Goal: Task Accomplishment & Management: Use online tool/utility

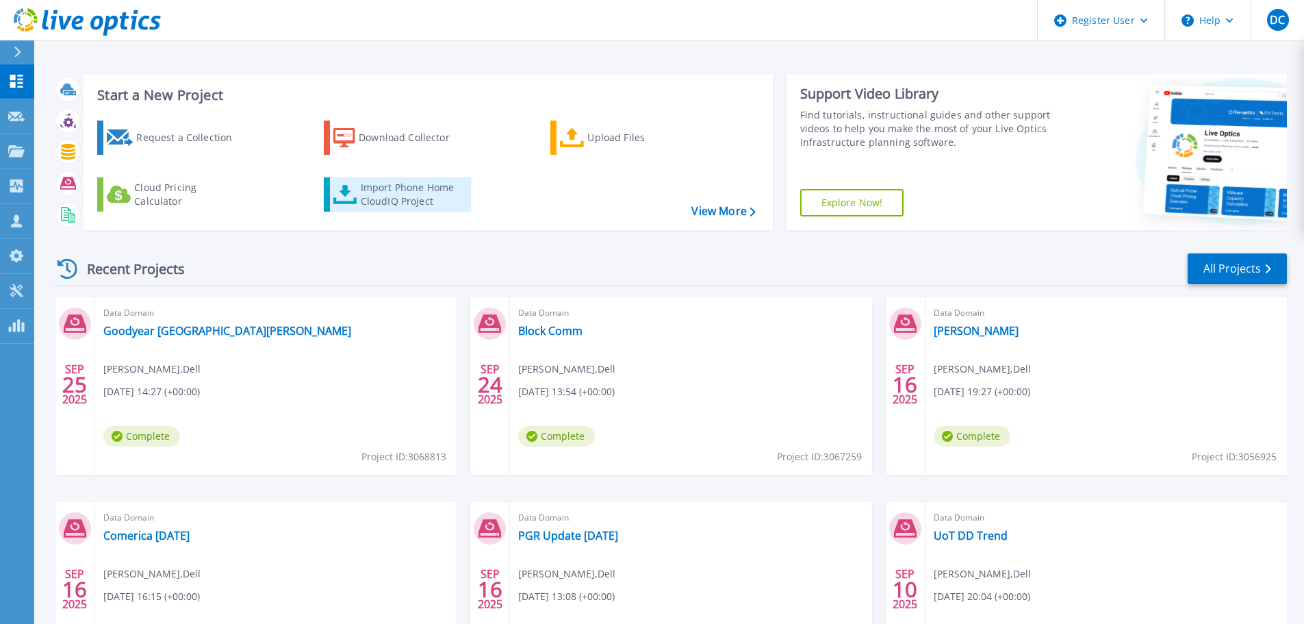
click at [412, 207] on div "Import Phone Home CloudIQ Project" at bounding box center [414, 194] width 107 height 27
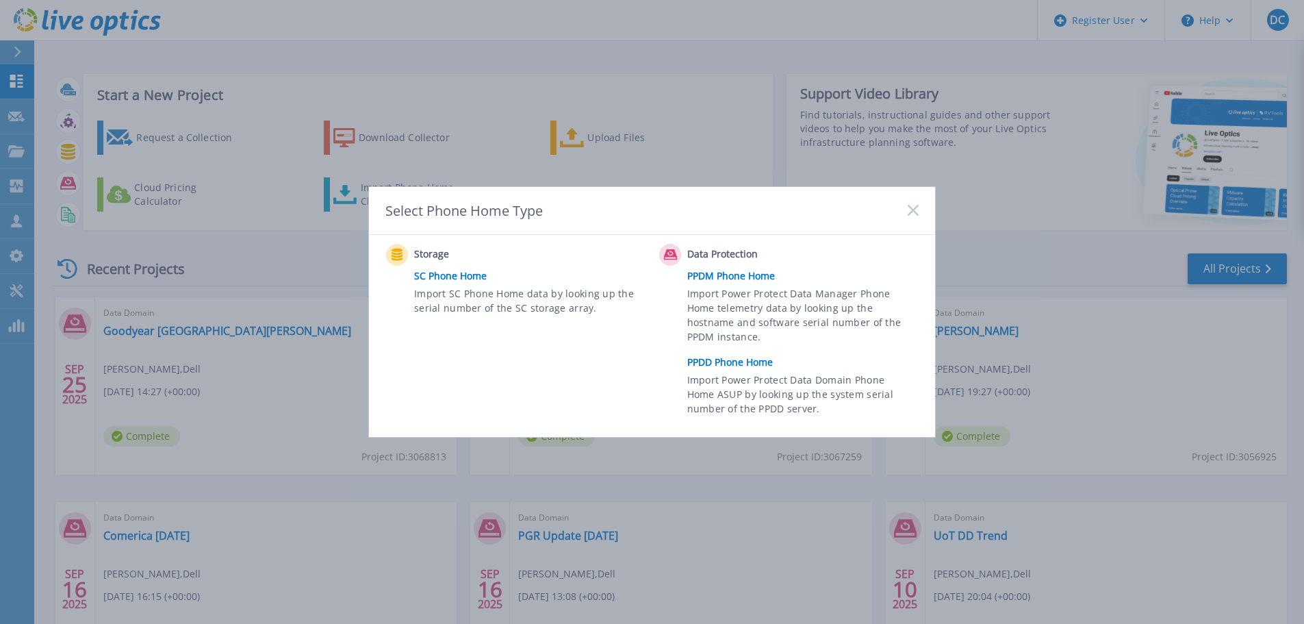
click at [739, 362] on link "PPDD Phone Home" at bounding box center [806, 362] width 238 height 21
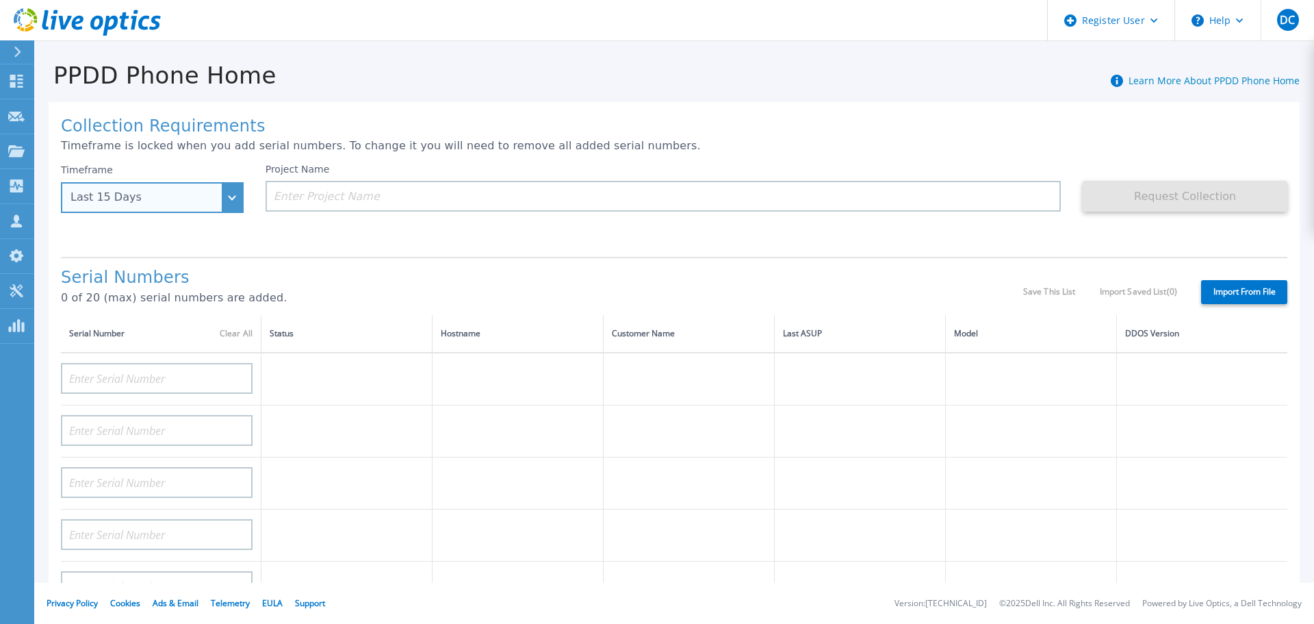
click at [197, 197] on div "Last 15 Days" at bounding box center [144, 197] width 149 height 12
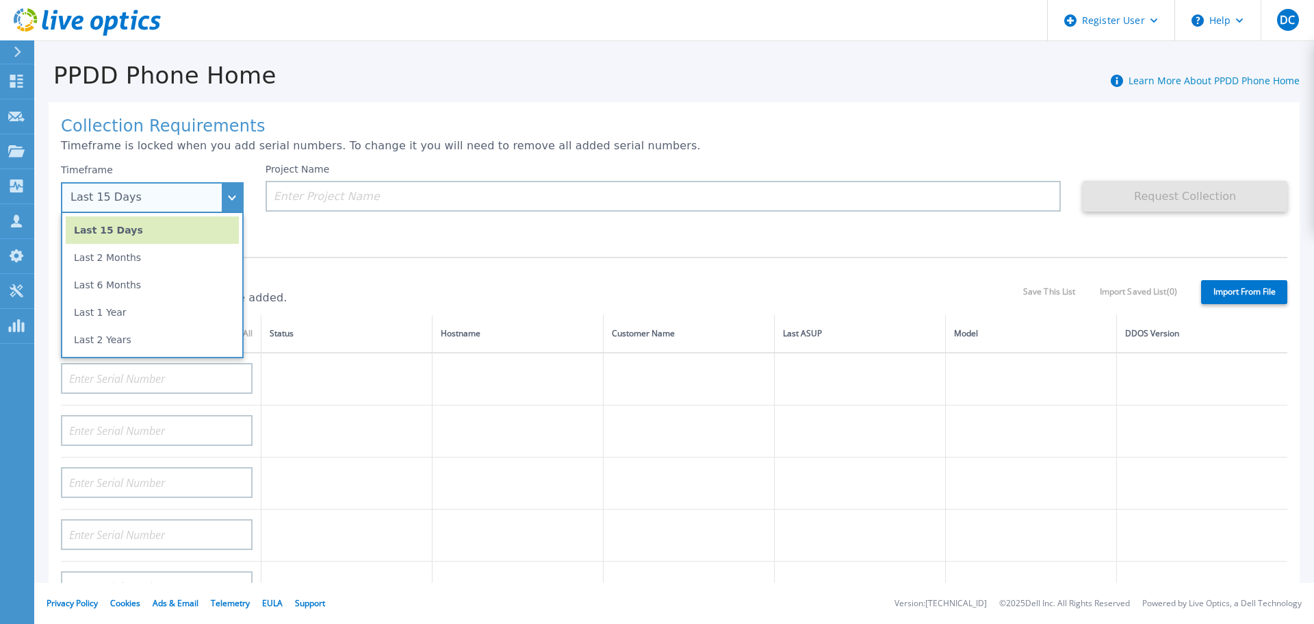
click at [146, 278] on li "Last 6 Months" at bounding box center [152, 284] width 173 height 27
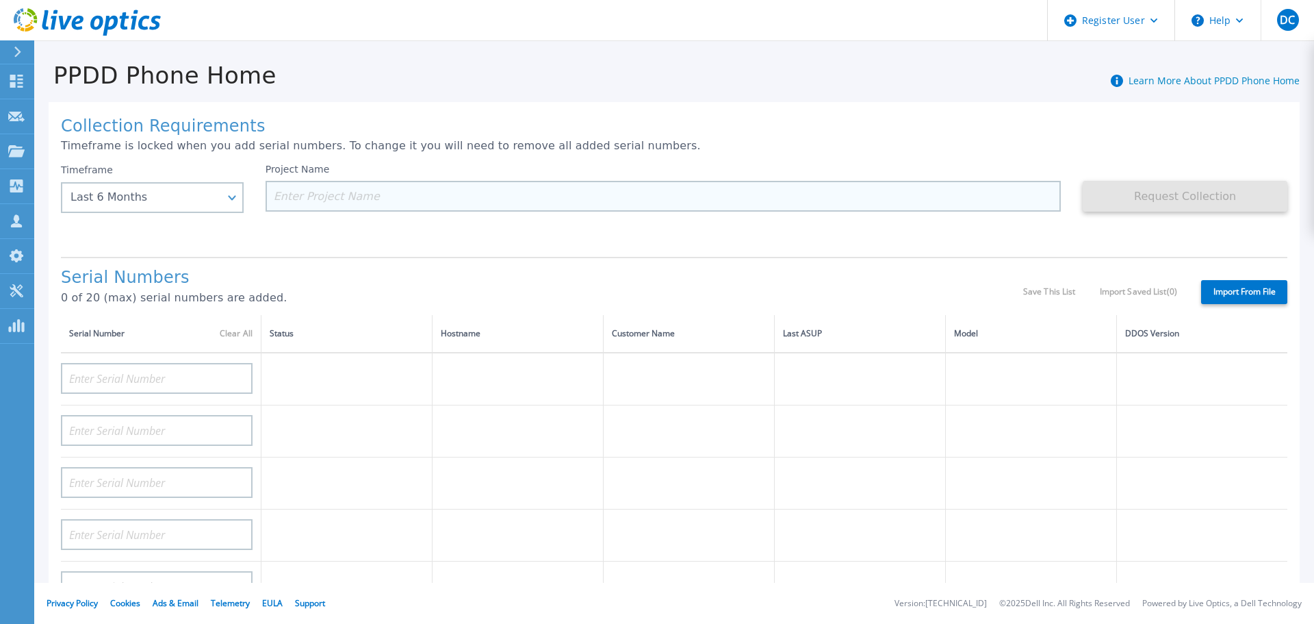
click at [331, 182] on div "Project Name" at bounding box center [664, 188] width 796 height 48
click at [333, 198] on input at bounding box center [664, 196] width 796 height 31
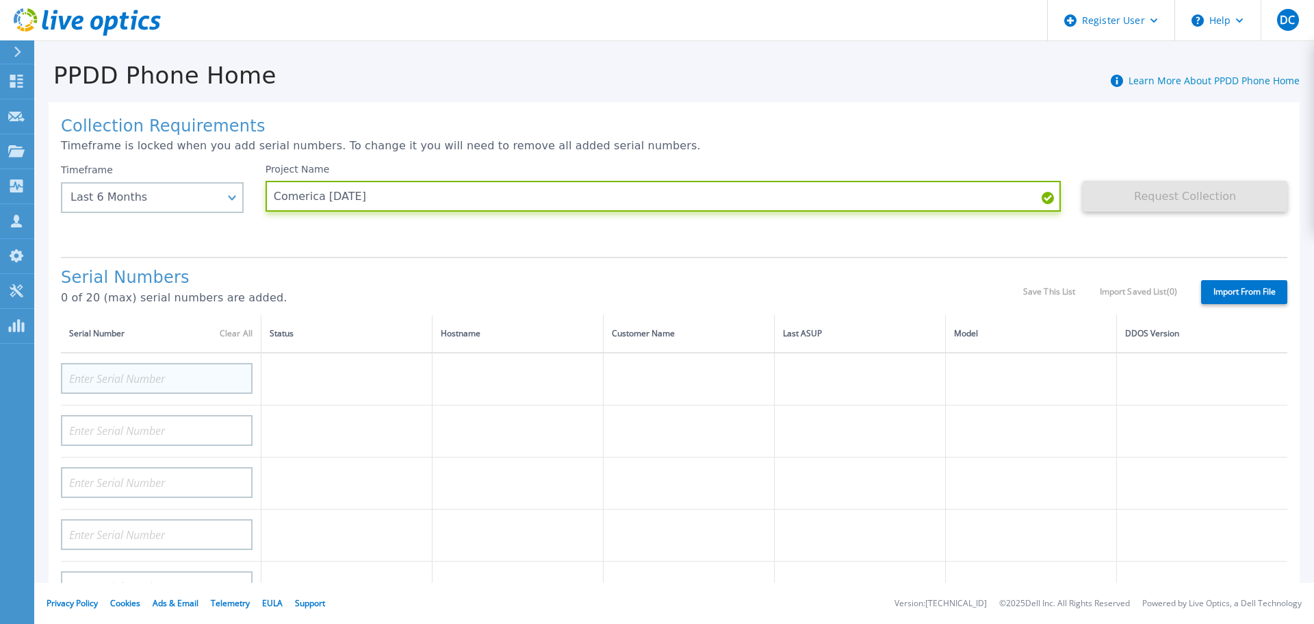
type input "Comerica [DATE]"
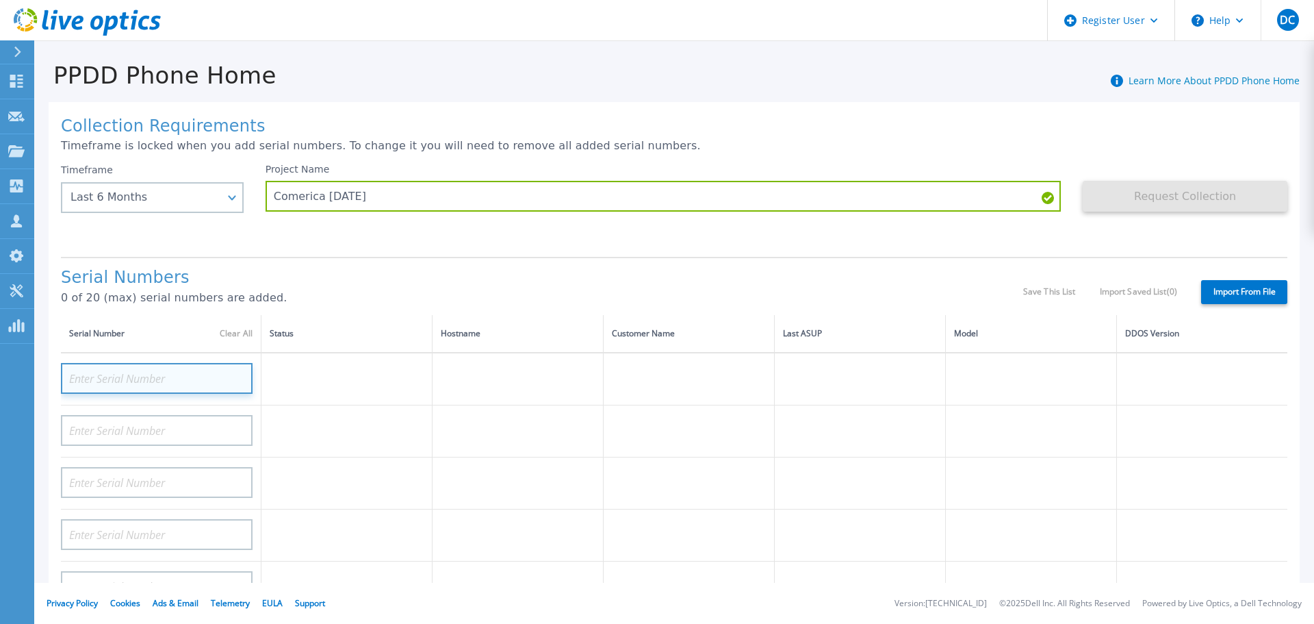
click at [136, 370] on input at bounding box center [157, 378] width 192 height 31
paste input "APM00202712430"
type input "APM00202712430"
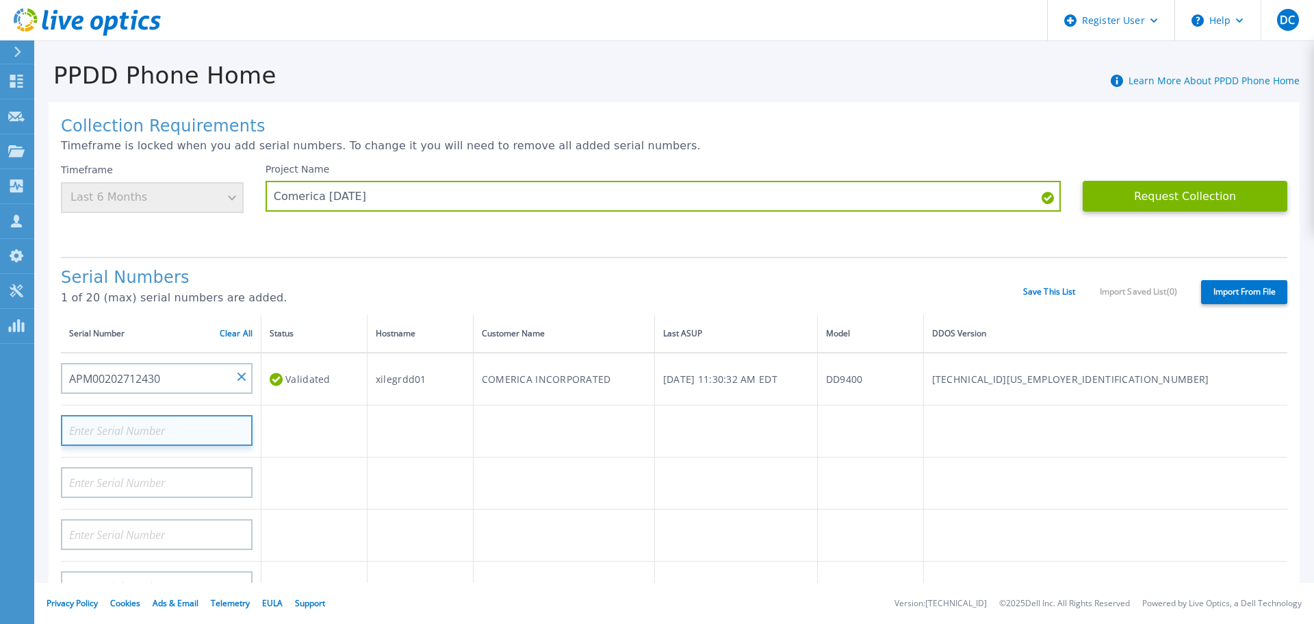
click at [158, 426] on input at bounding box center [157, 430] width 192 height 31
paste input "APX00223100036"
type input "APX00223100036"
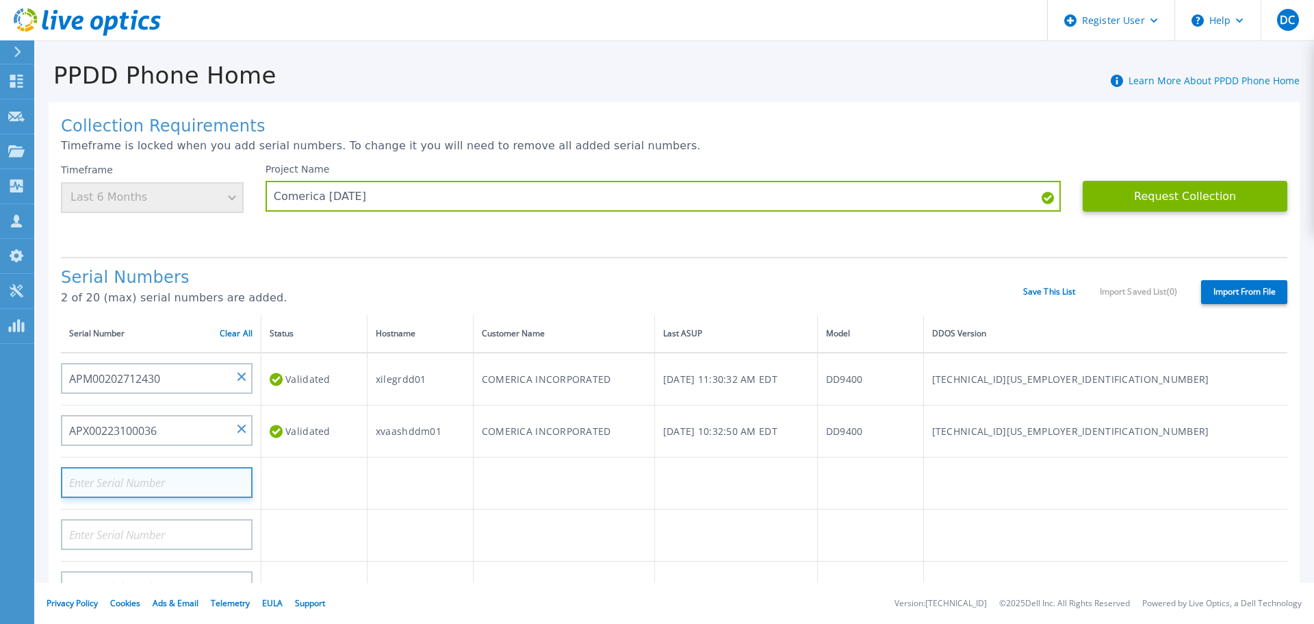
click at [176, 483] on input at bounding box center [157, 482] width 192 height 31
paste input "APM00191412172"
type input "APM00191412172"
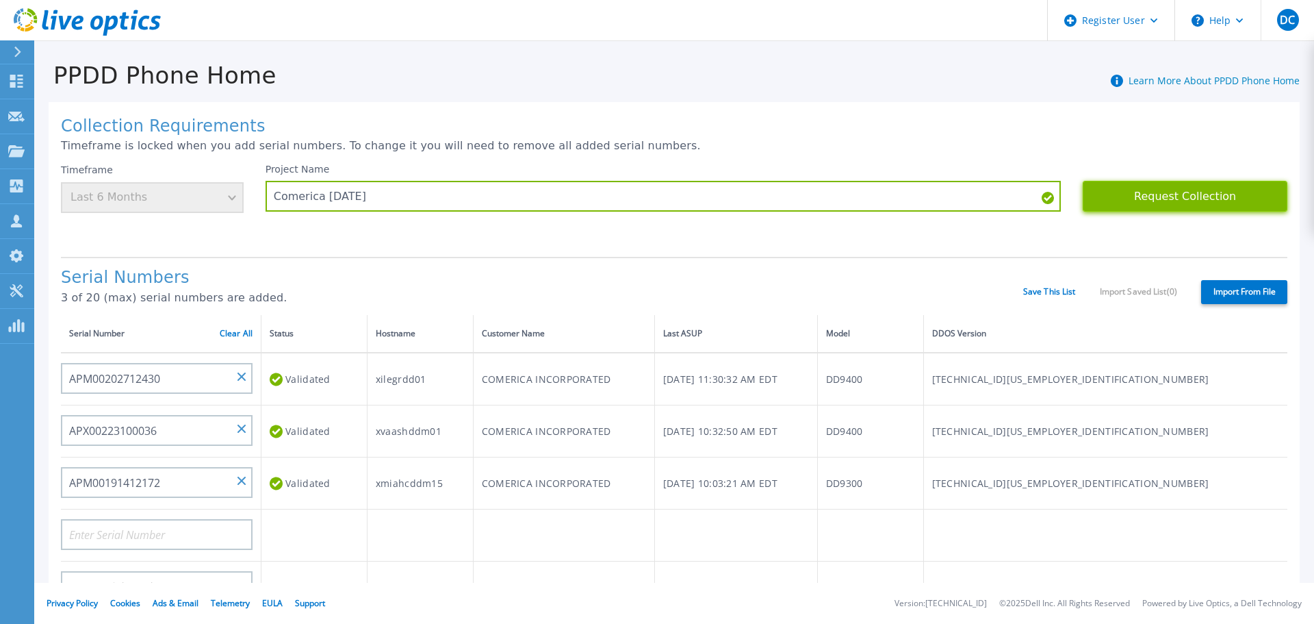
click at [1176, 192] on button "Request Collection" at bounding box center [1185, 196] width 205 height 31
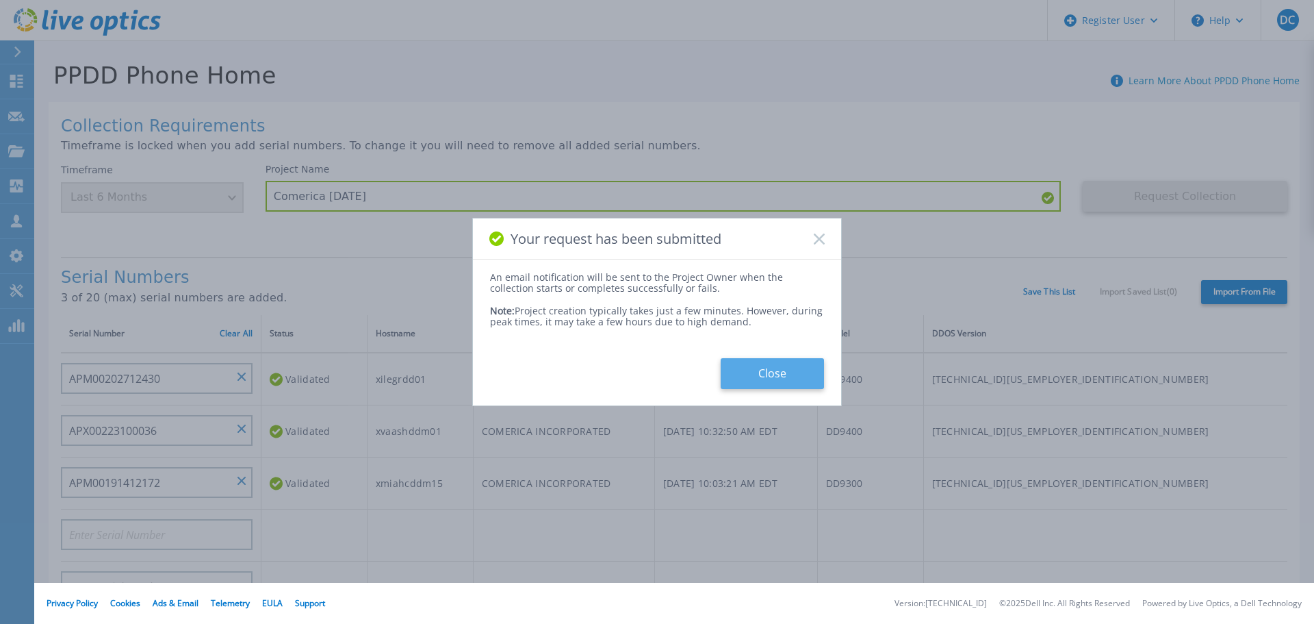
click at [780, 364] on button "Close" at bounding box center [772, 373] width 103 height 31
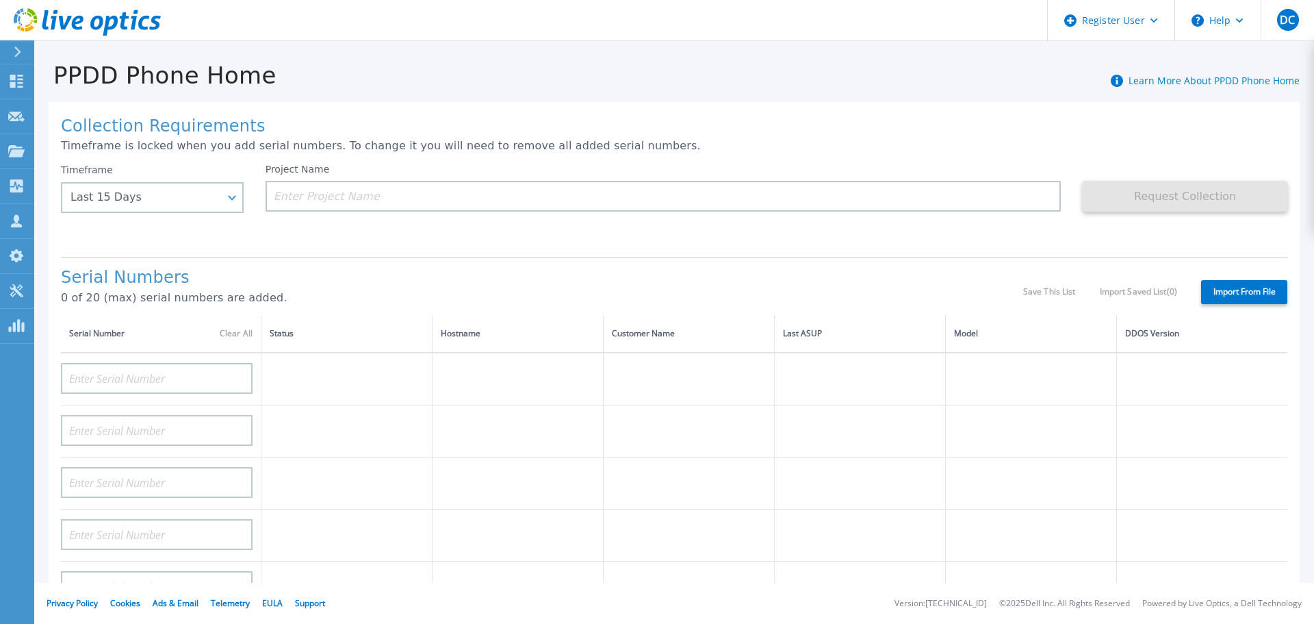
click at [12, 47] on div at bounding box center [23, 51] width 22 height 23
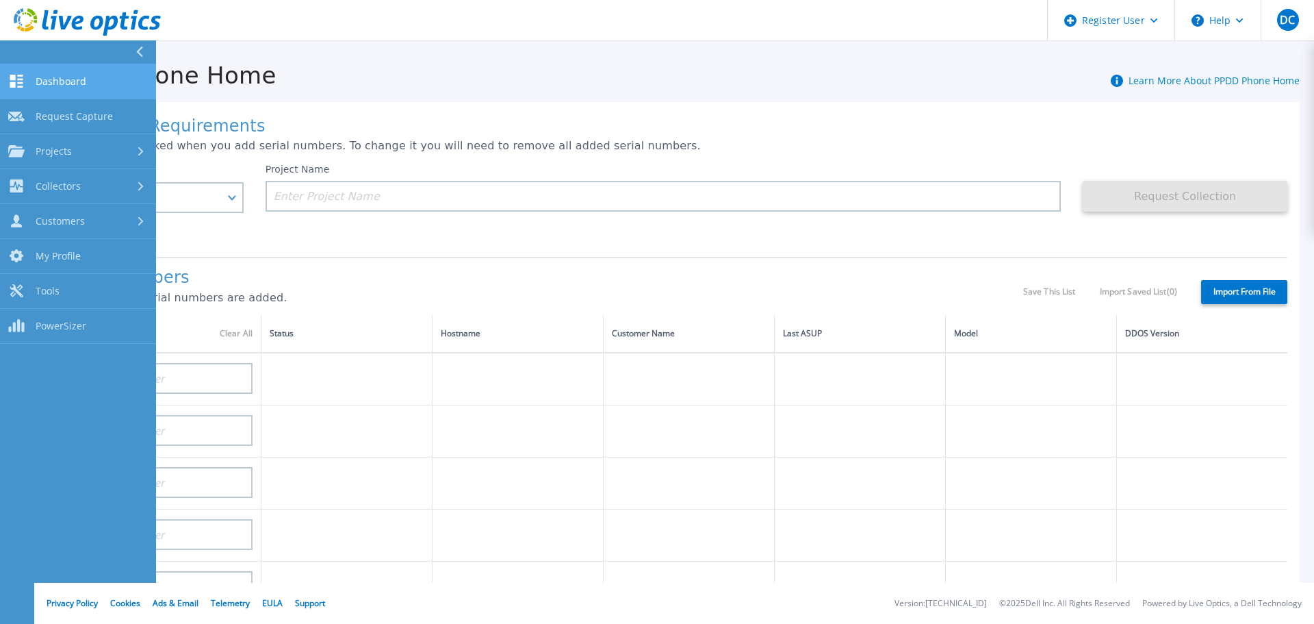
click at [49, 83] on span "Dashboard" at bounding box center [61, 81] width 51 height 12
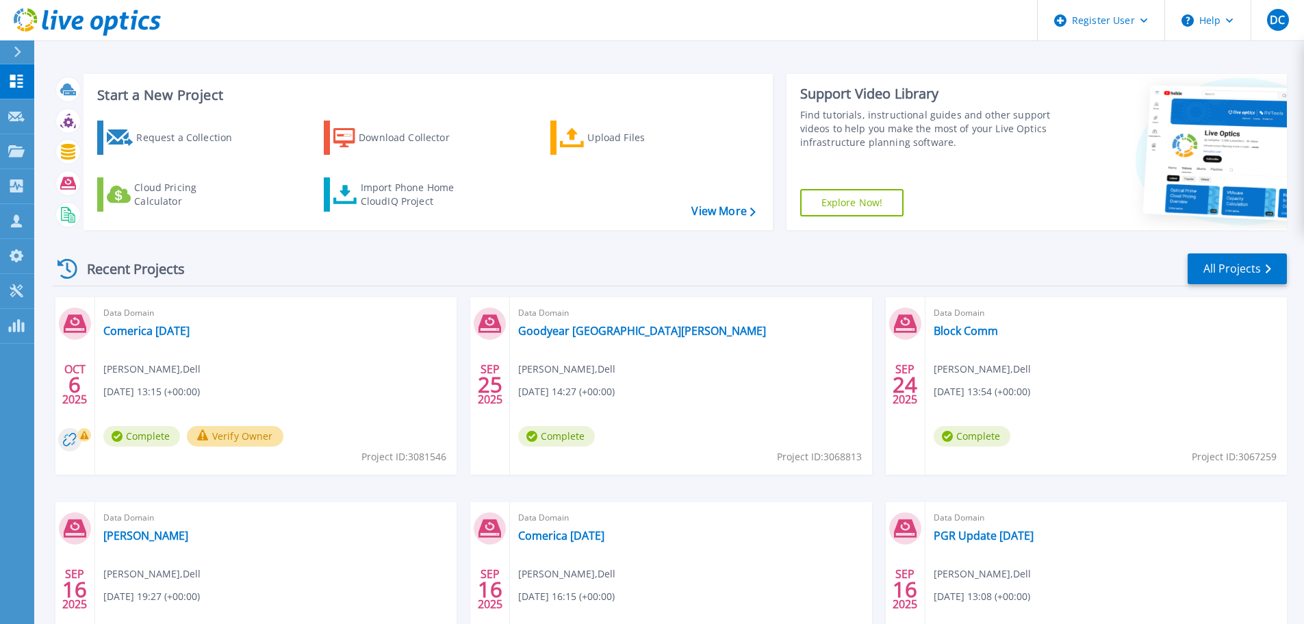
click at [219, 444] on button "Verify Owner" at bounding box center [235, 436] width 97 height 21
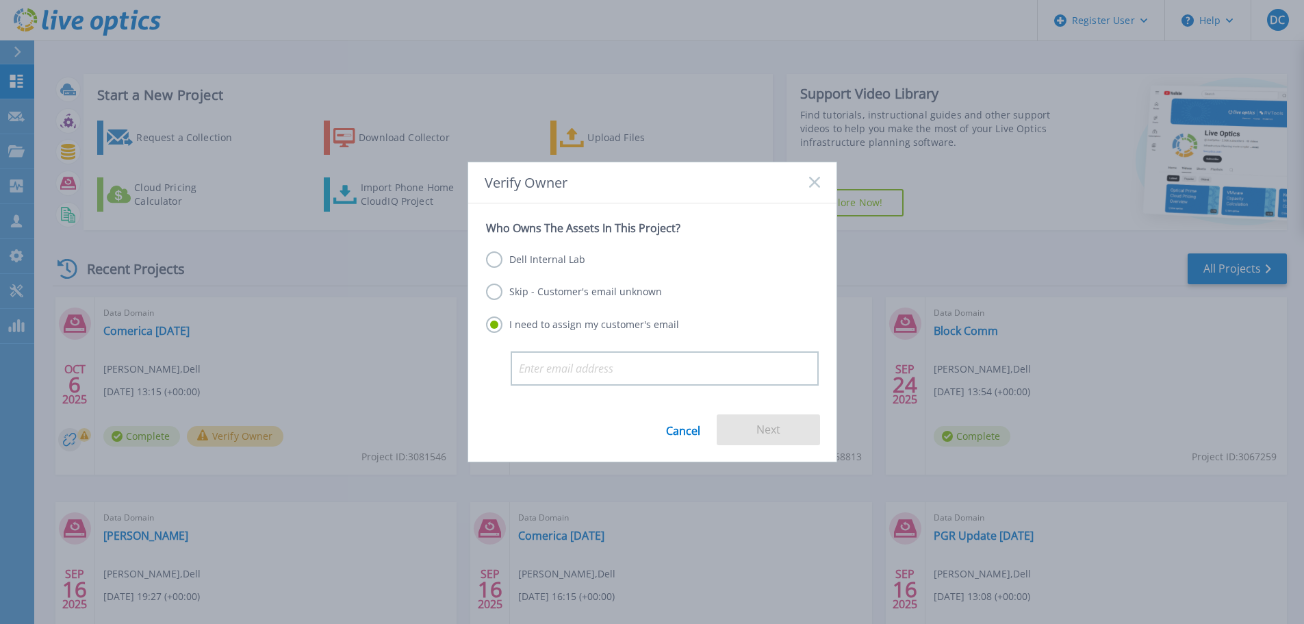
click at [575, 264] on label "Dell Internal Lab" at bounding box center [535, 259] width 99 height 16
click at [0, 0] on input "Dell Internal Lab" at bounding box center [0, 0] width 0 height 0
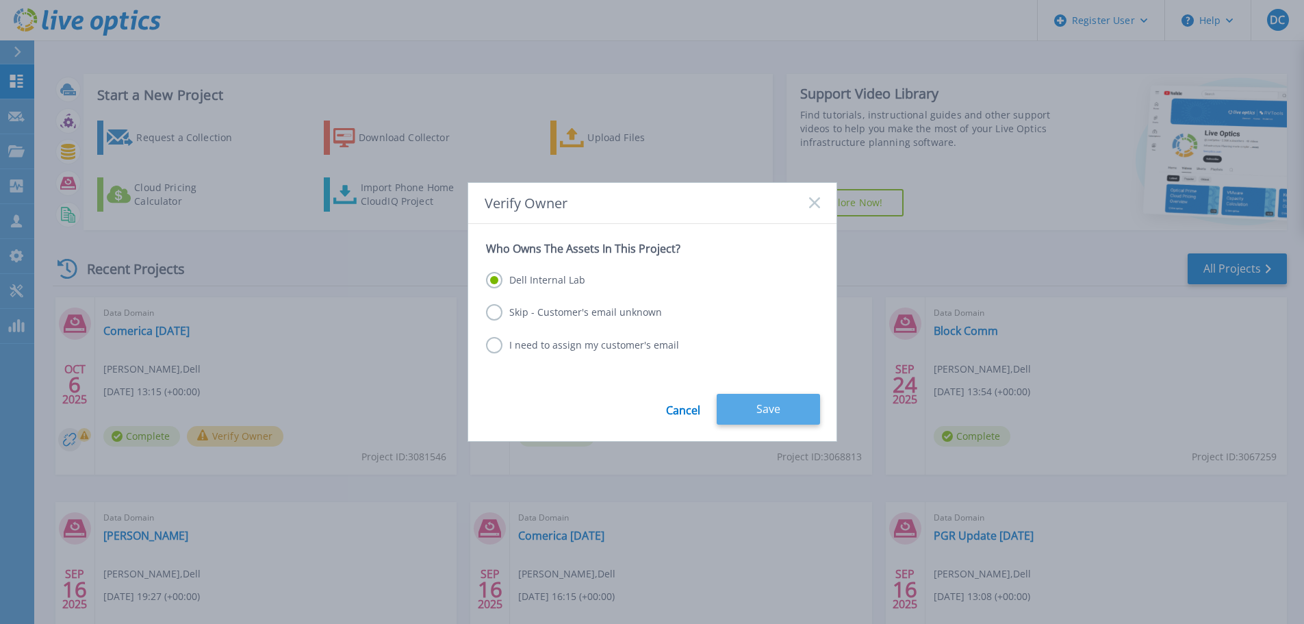
click at [801, 423] on button "Save" at bounding box center [768, 409] width 103 height 31
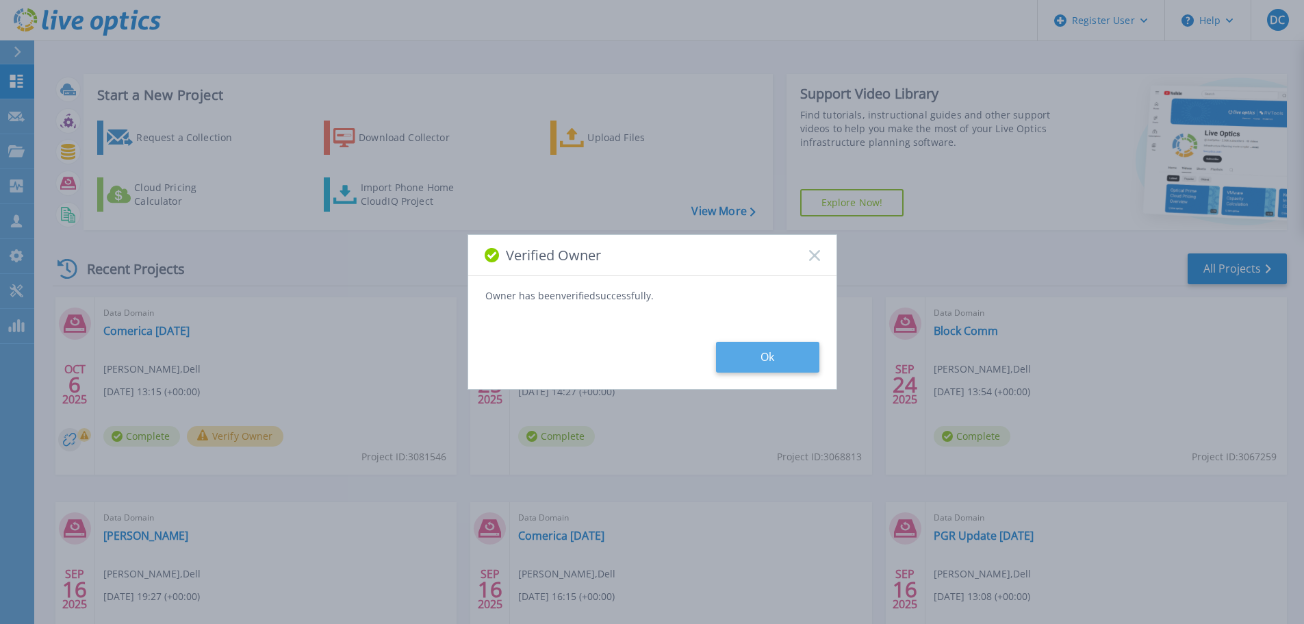
click at [786, 342] on button "Ok" at bounding box center [767, 357] width 103 height 31
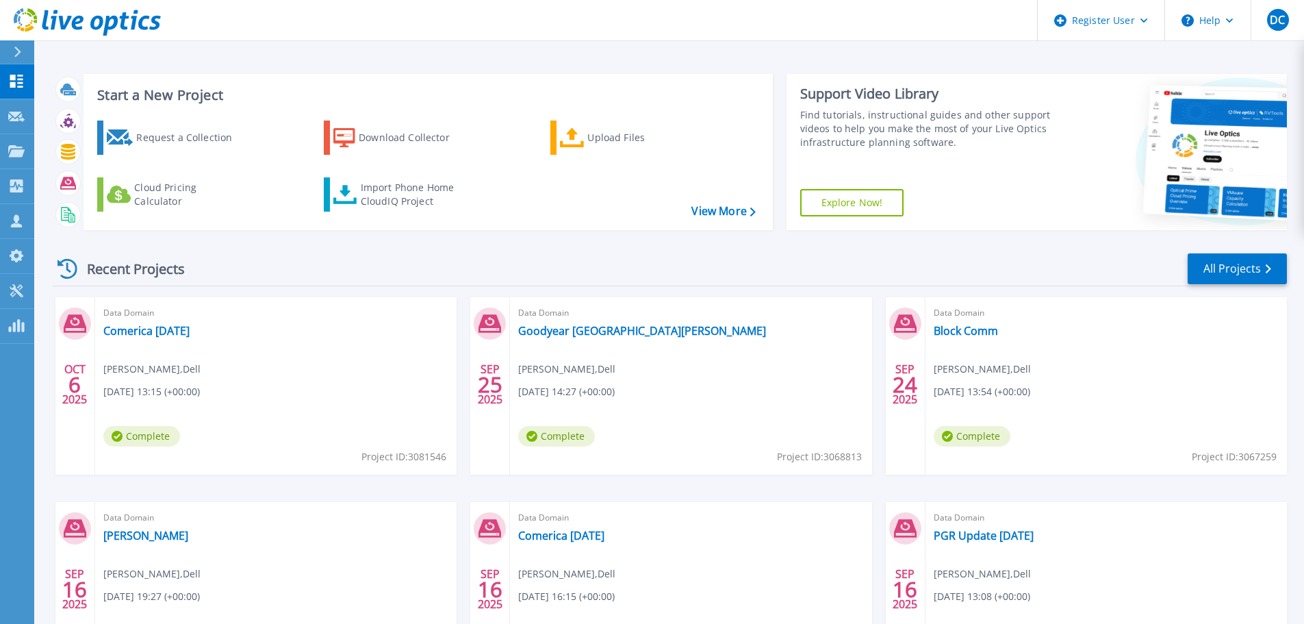
click at [154, 362] on span "David Cipparone , Dell" at bounding box center [151, 368] width 97 height 15
click at [156, 334] on link "Comerica [DATE]" at bounding box center [146, 331] width 86 height 14
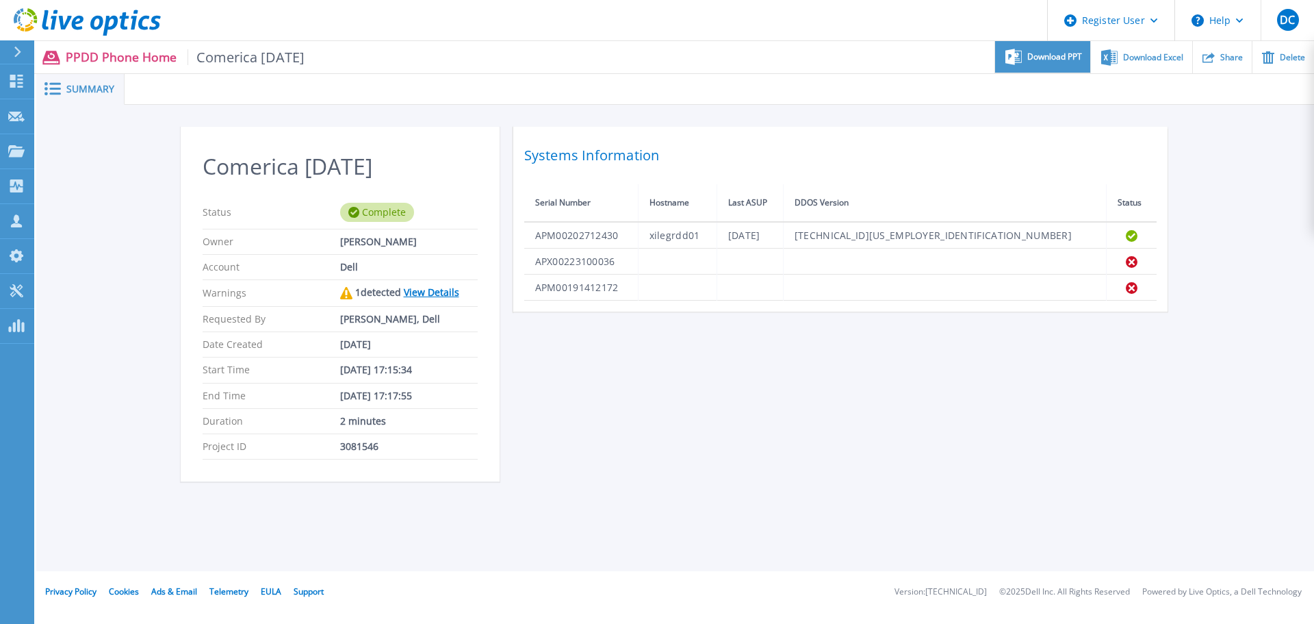
click at [1047, 66] on div "Download PPT" at bounding box center [1042, 57] width 95 height 32
